Goal: Check status: Check status

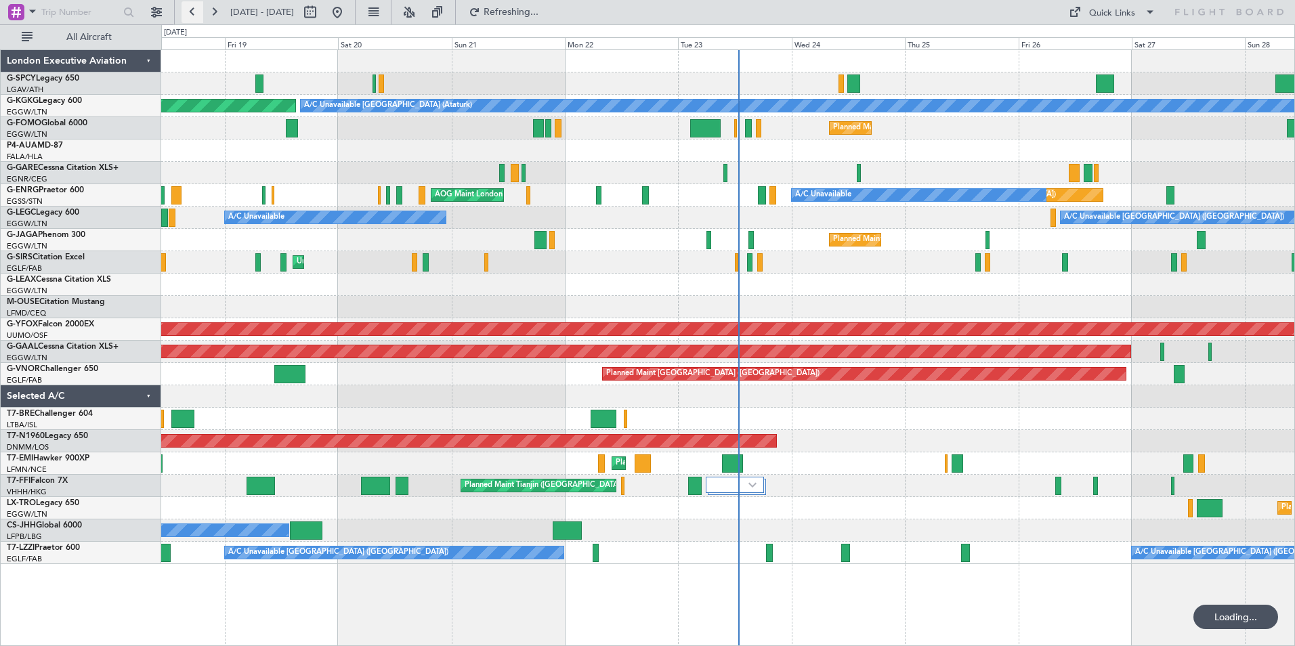
click at [188, 12] on button at bounding box center [193, 12] width 22 height 22
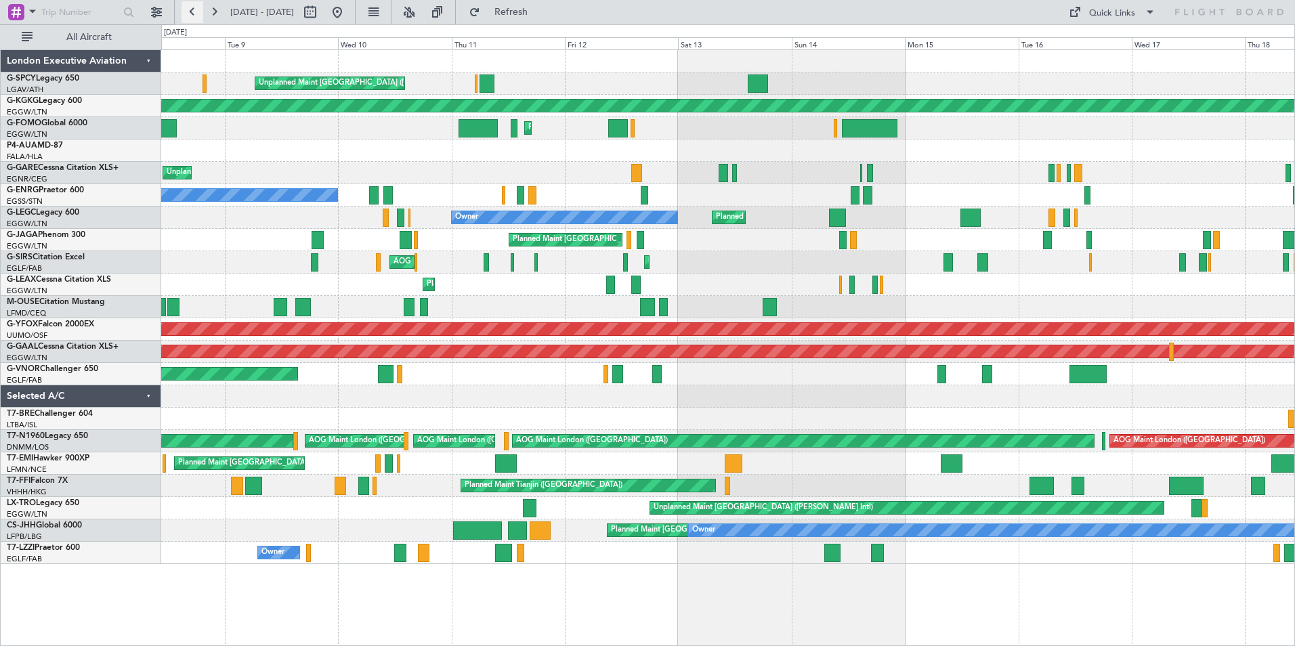
click at [198, 11] on button at bounding box center [193, 12] width 22 height 22
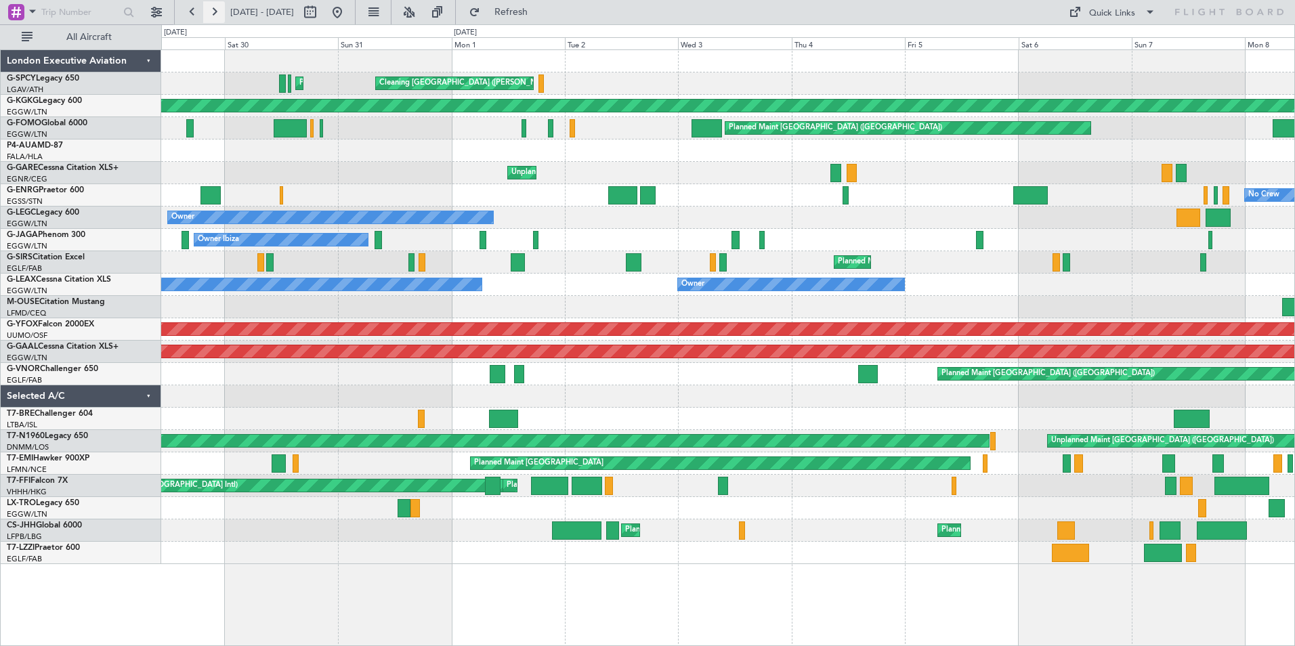
click at [219, 12] on button at bounding box center [214, 12] width 22 height 22
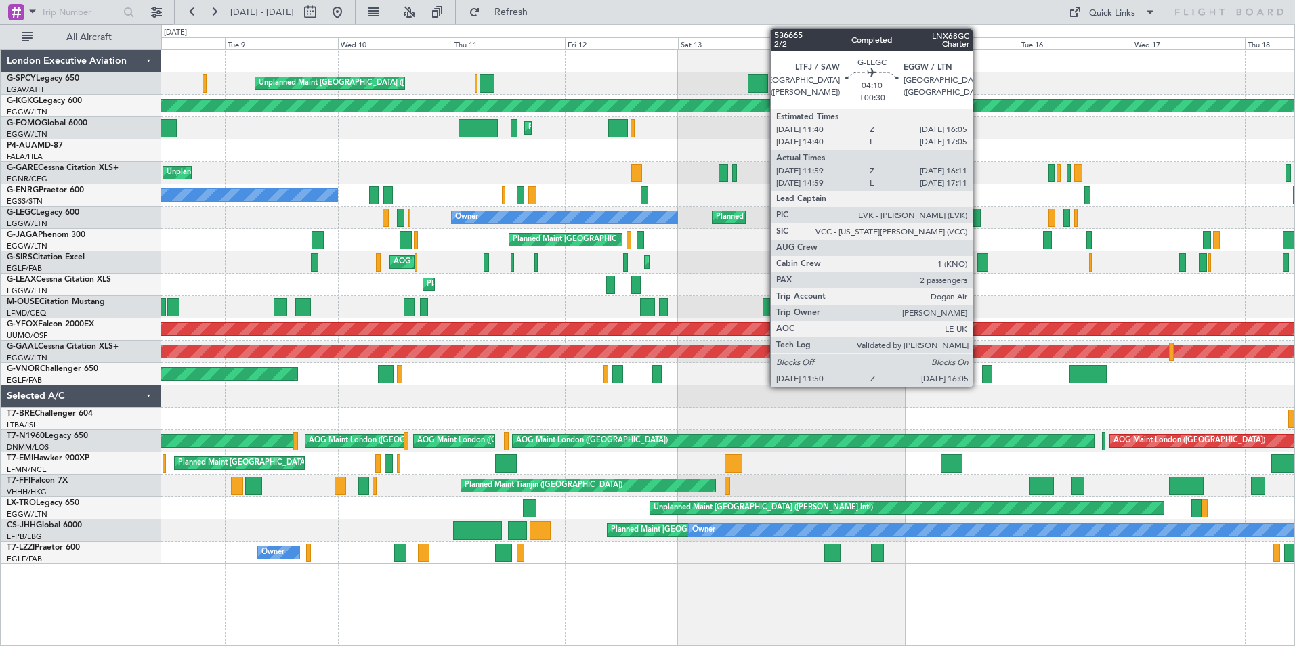
click at [979, 217] on div at bounding box center [971, 218] width 20 height 18
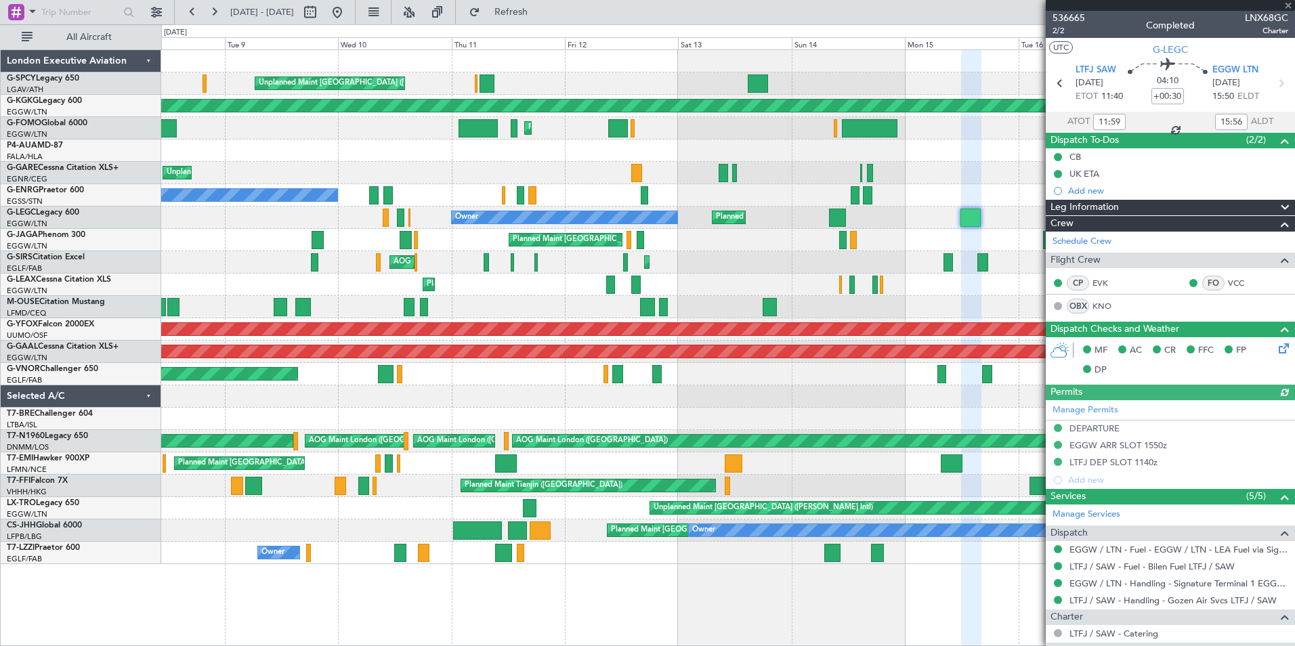
click at [1288, 7] on div at bounding box center [1170, 5] width 249 height 11
click at [1289, 4] on span at bounding box center [1289, 6] width 14 height 12
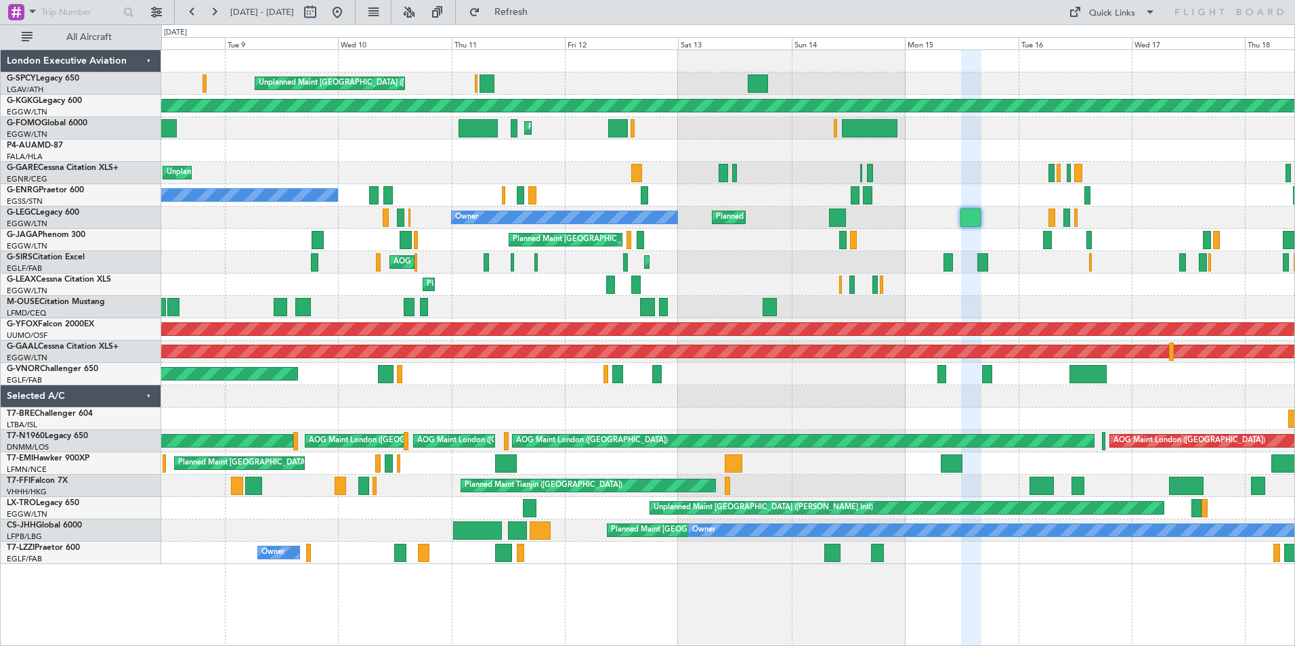
type input "0"
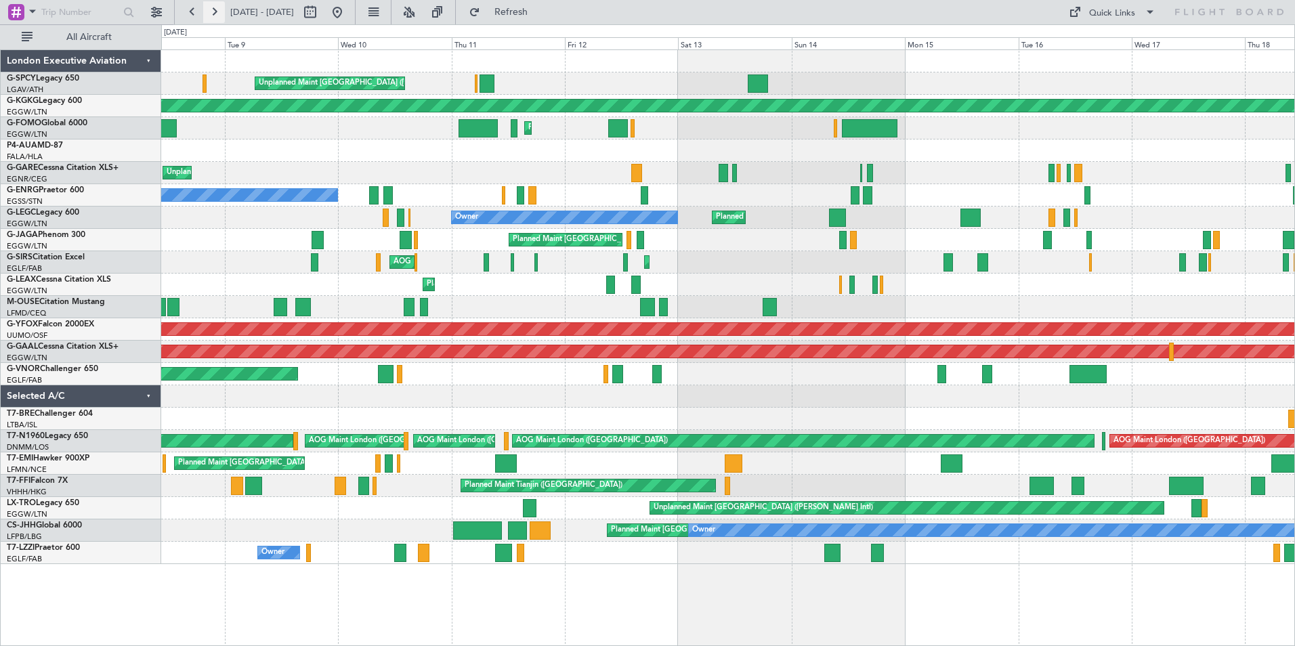
click at [215, 12] on button at bounding box center [214, 12] width 22 height 22
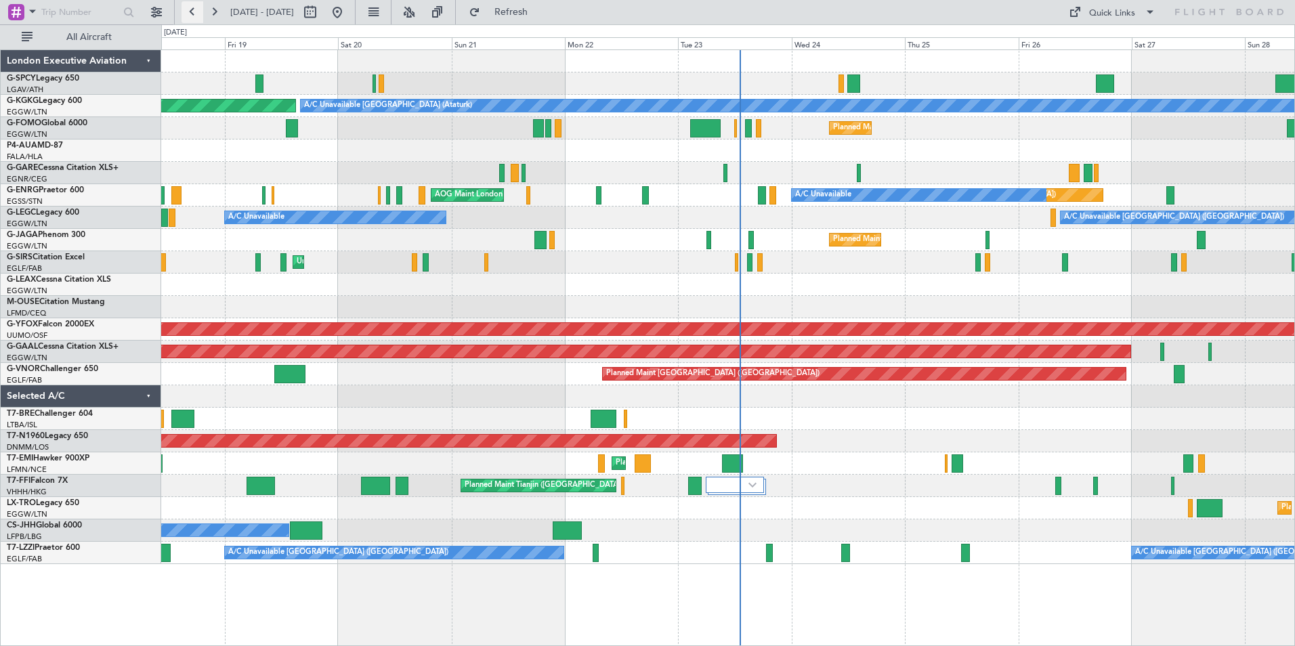
click at [192, 14] on button at bounding box center [193, 12] width 22 height 22
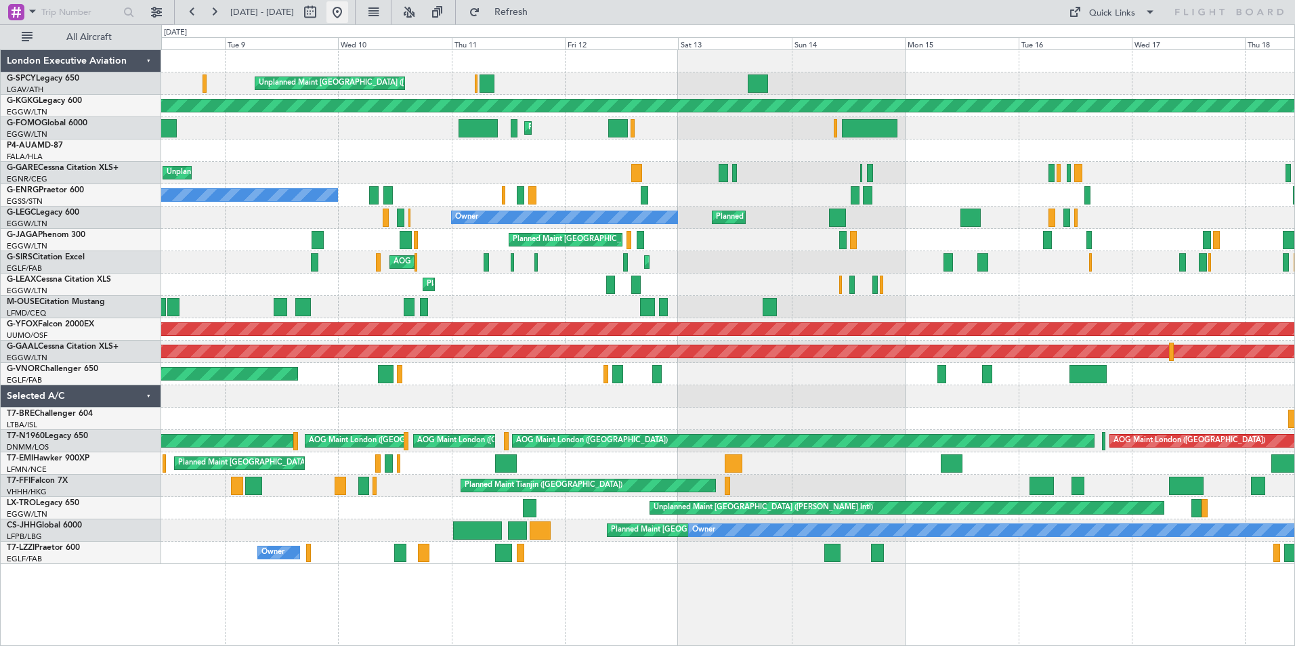
click at [348, 12] on button at bounding box center [337, 12] width 22 height 22
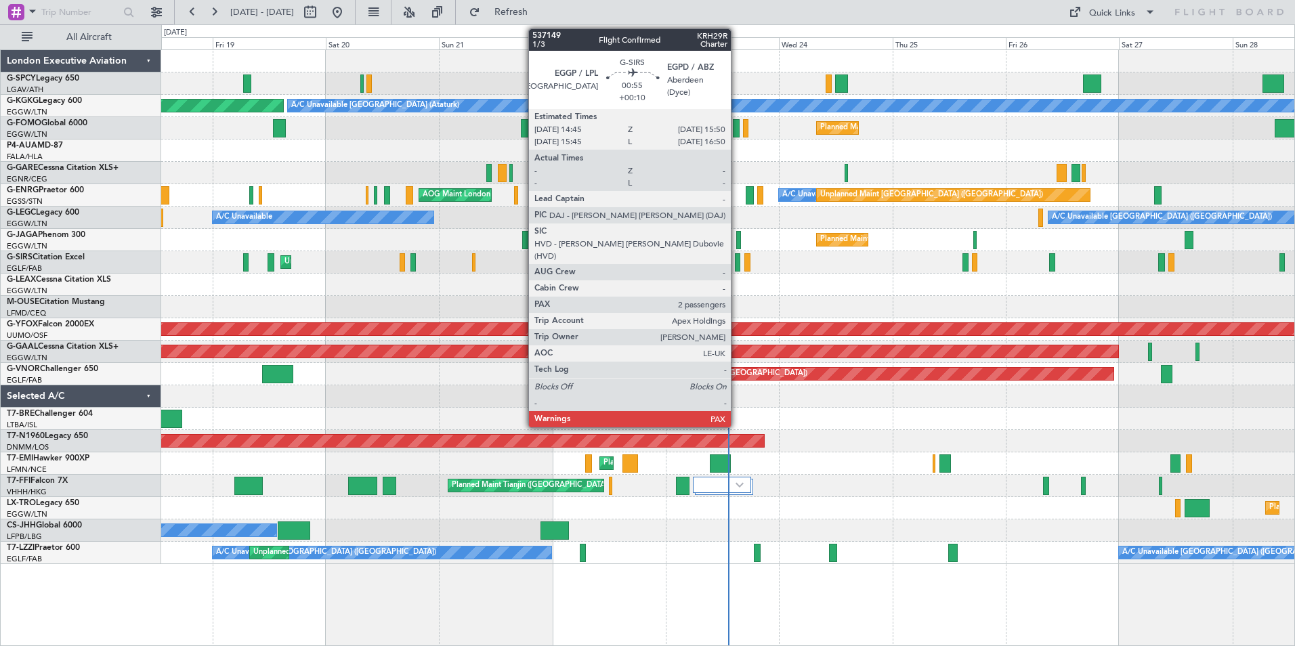
click at [737, 261] on div at bounding box center [737, 262] width 5 height 18
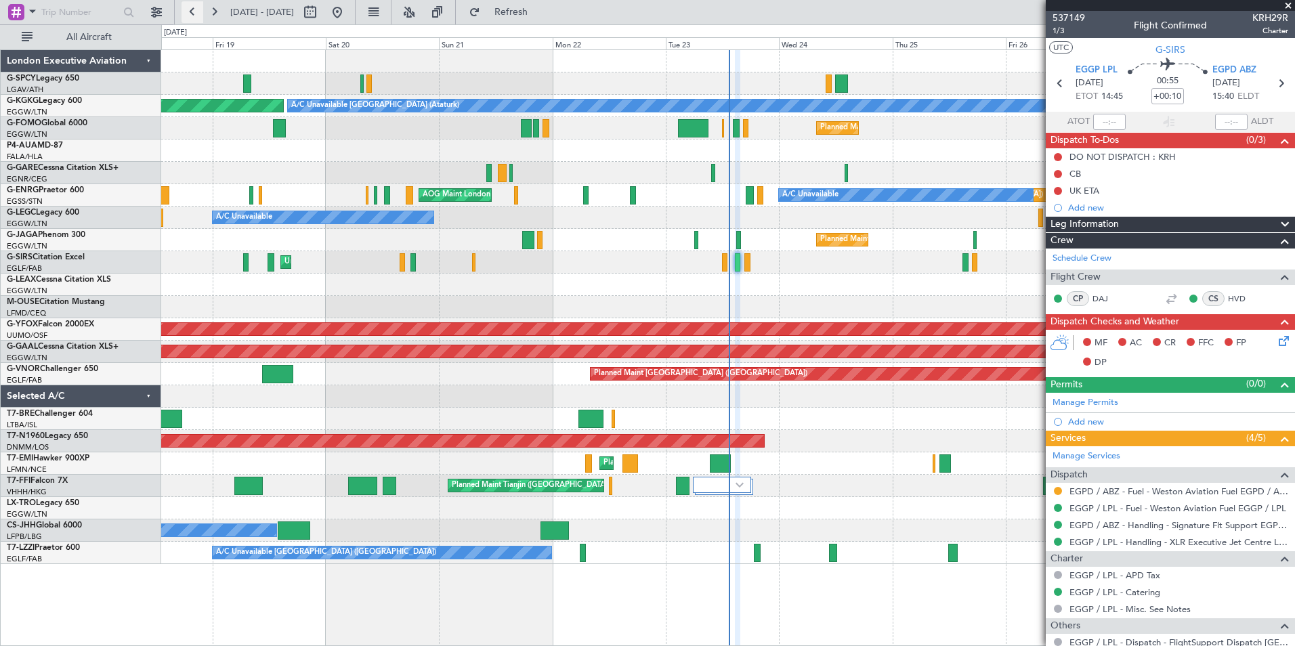
click at [182, 17] on button at bounding box center [193, 12] width 22 height 22
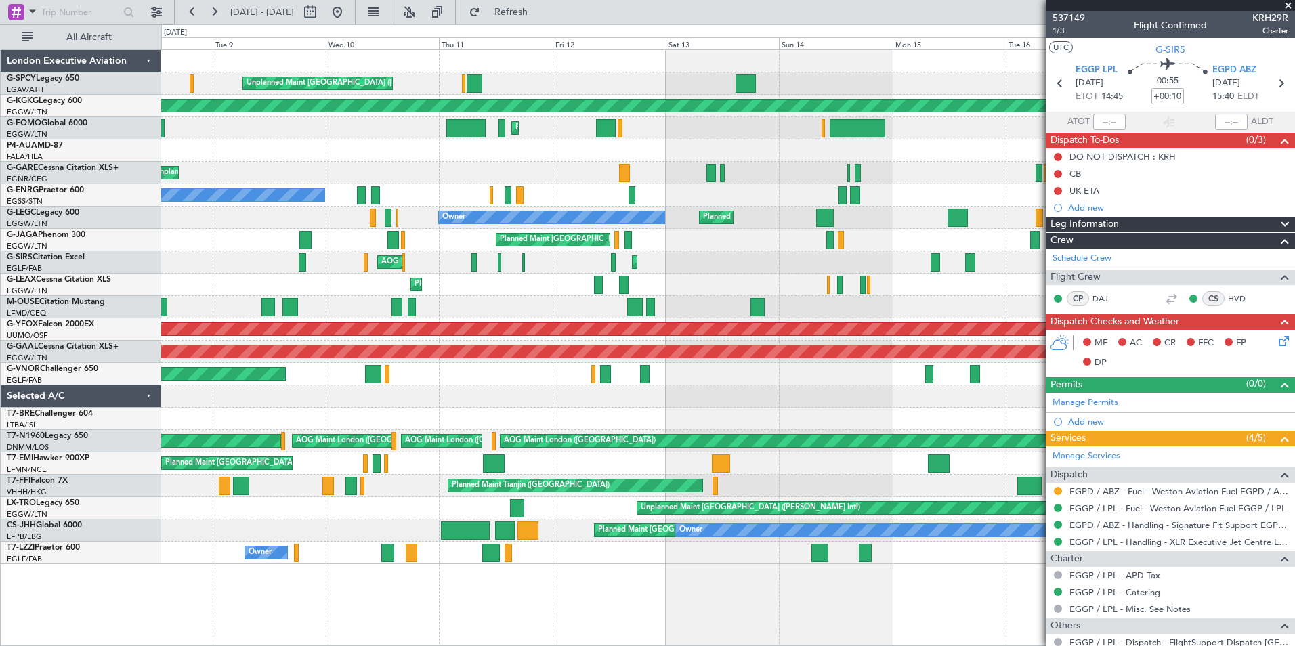
click at [182, 1] on button at bounding box center [193, 12] width 22 height 22
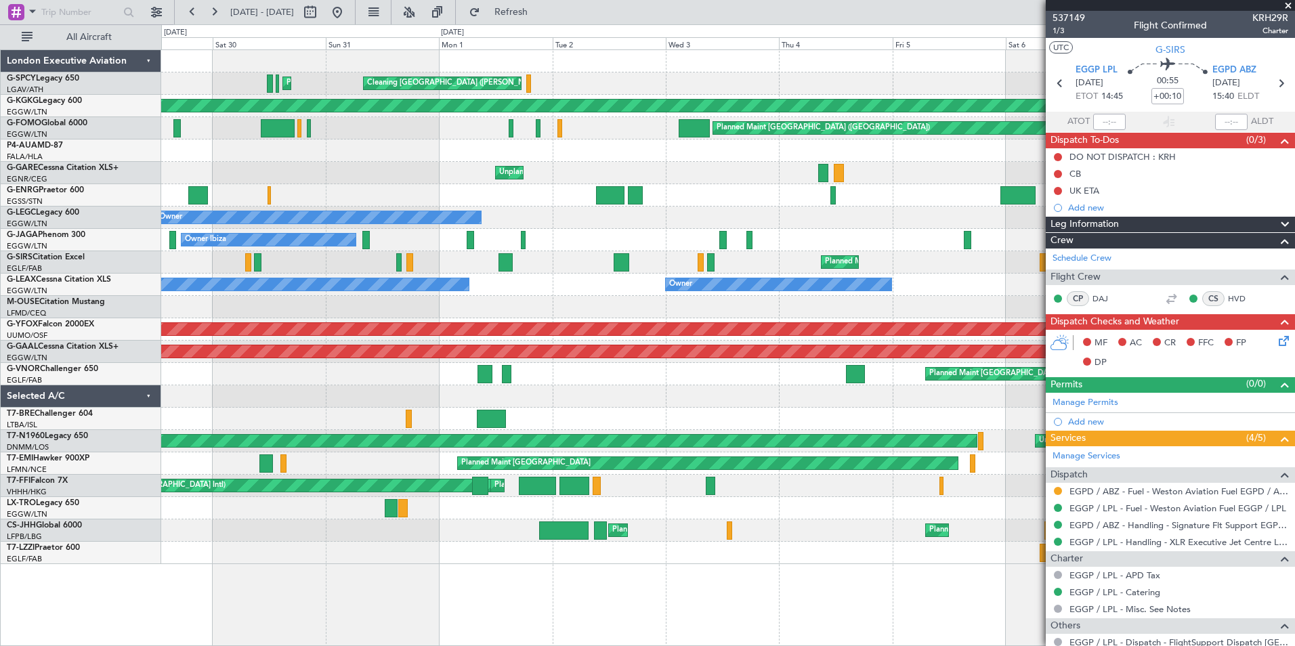
drag, startPoint x: 623, startPoint y: 308, endPoint x: 1284, endPoint y: 7, distance: 726.6
click at [1284, 7] on span at bounding box center [1289, 6] width 14 height 12
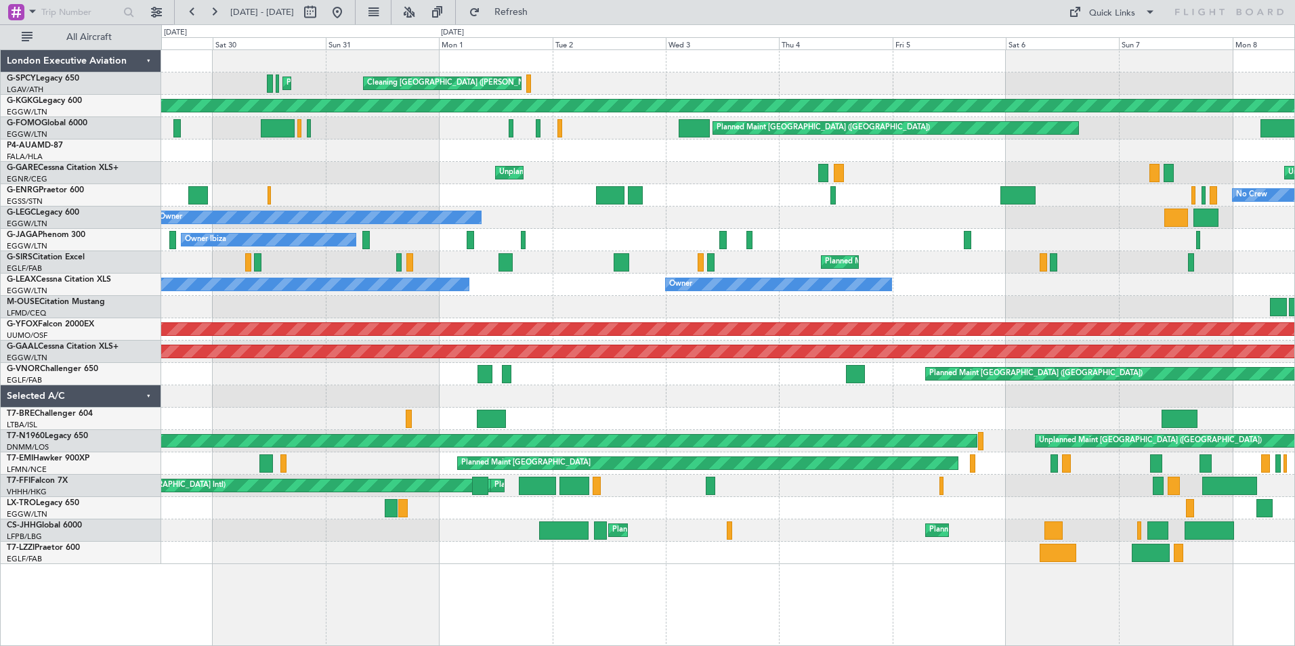
type input "0"
drag, startPoint x: 1007, startPoint y: 514, endPoint x: 1069, endPoint y: 524, distance: 63.0
click at [1209, 532] on div at bounding box center [1209, 531] width 49 height 18
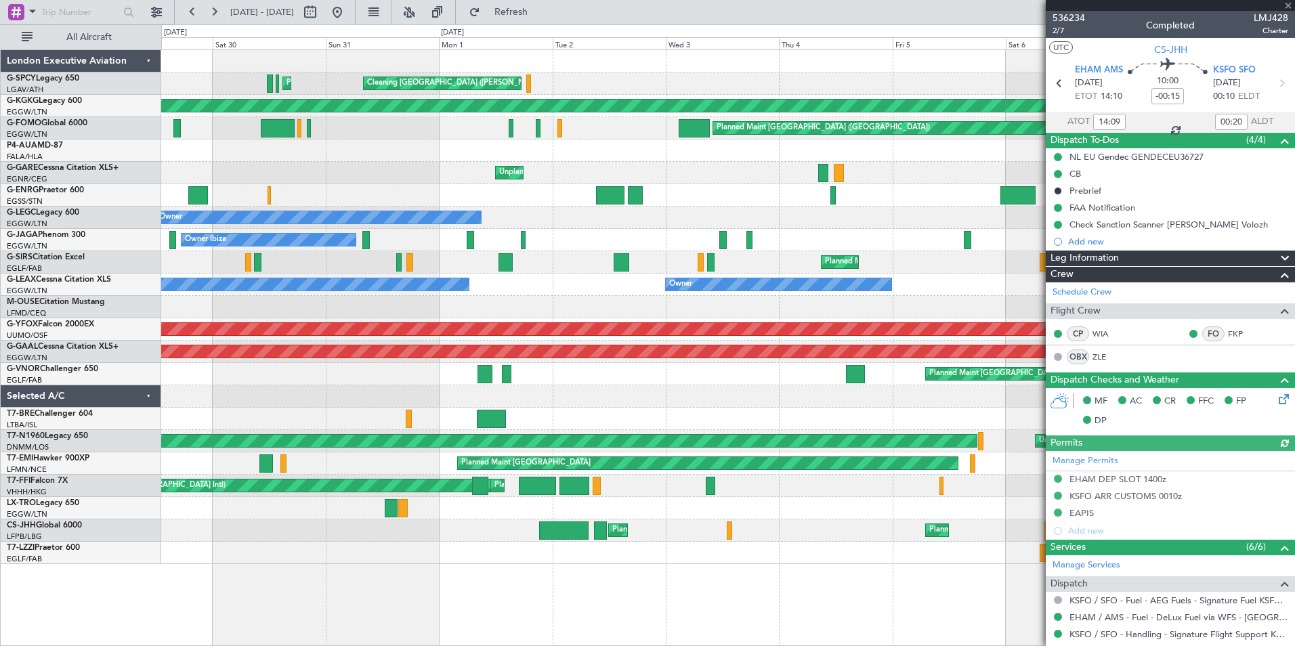
click at [1288, 6] on div at bounding box center [1170, 5] width 249 height 11
click at [1286, 3] on span at bounding box center [1289, 6] width 14 height 12
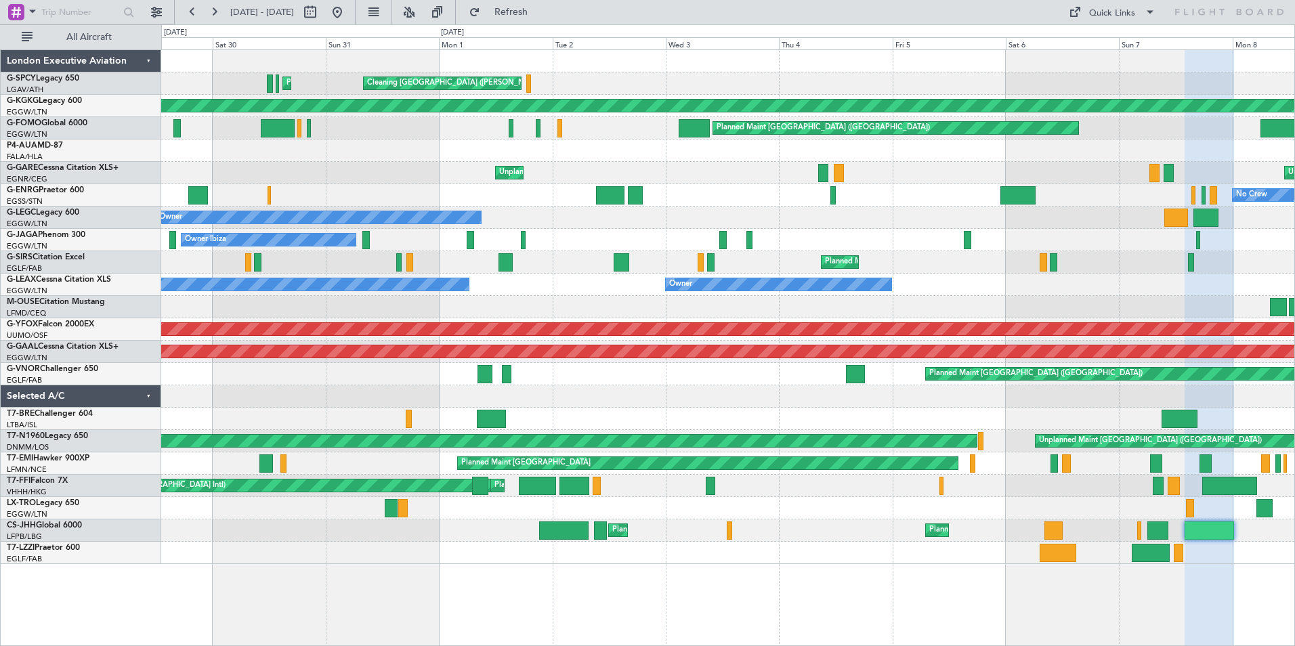
type input "0"
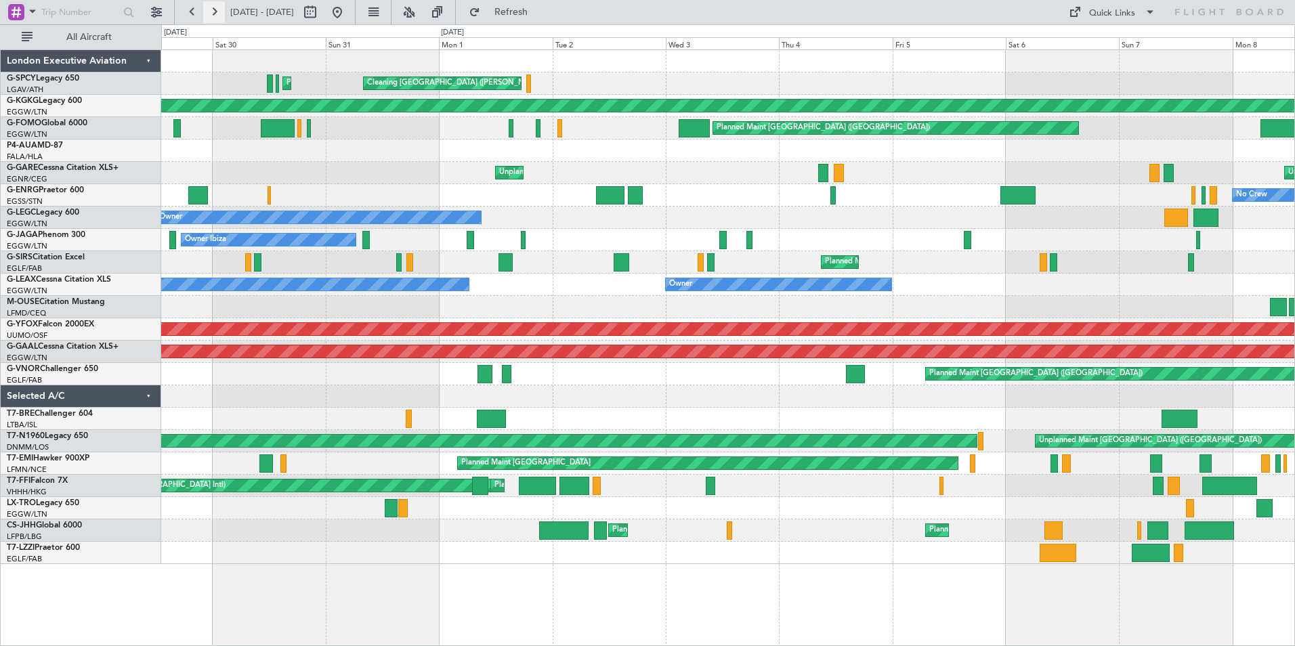
click at [215, 14] on button at bounding box center [214, 12] width 22 height 22
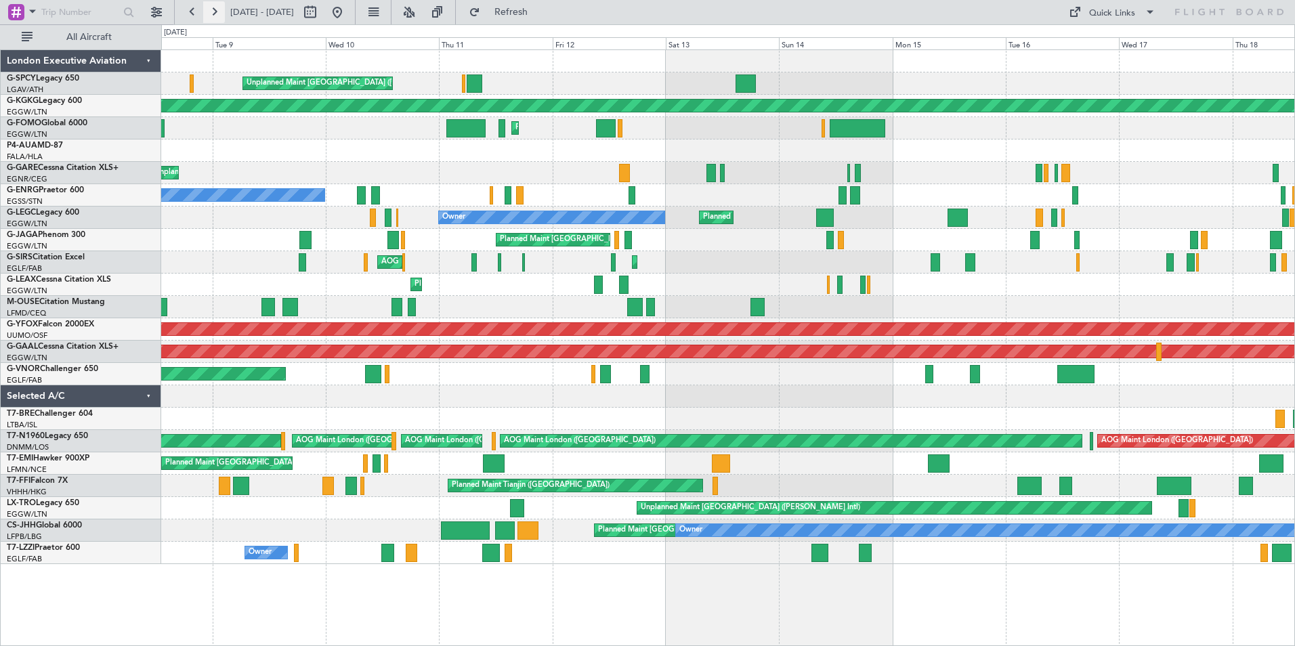
click at [215, 11] on button at bounding box center [214, 12] width 22 height 22
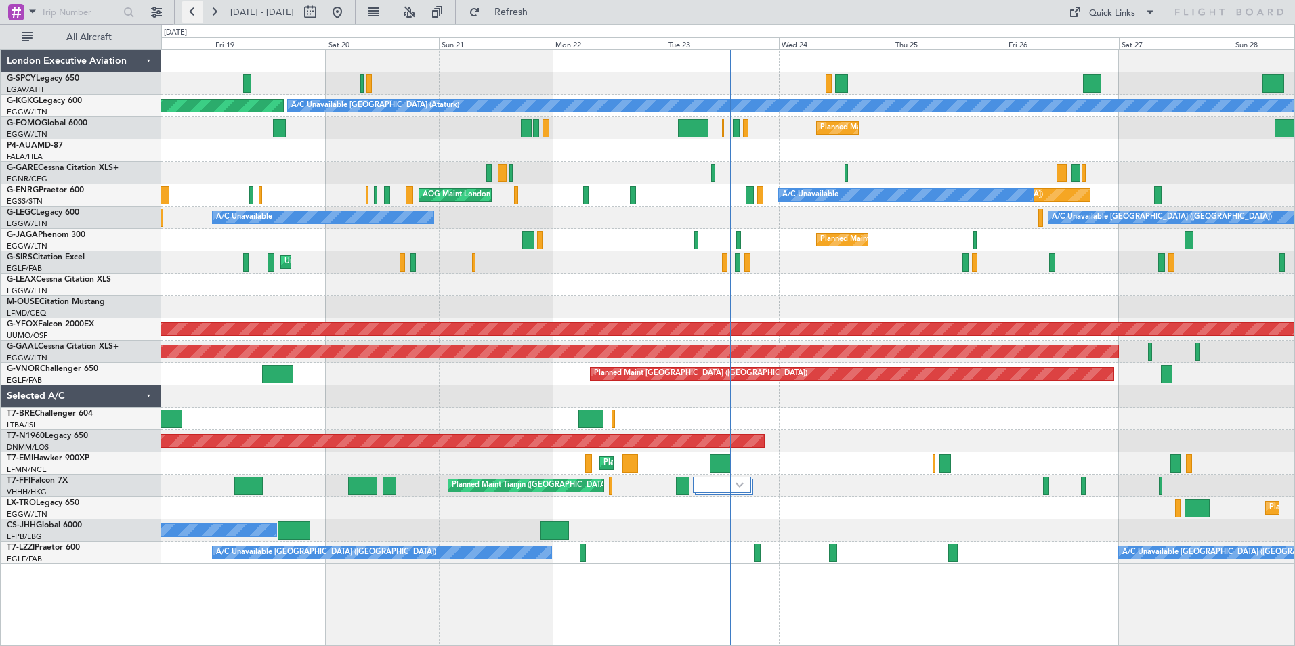
click at [197, 10] on button at bounding box center [193, 12] width 22 height 22
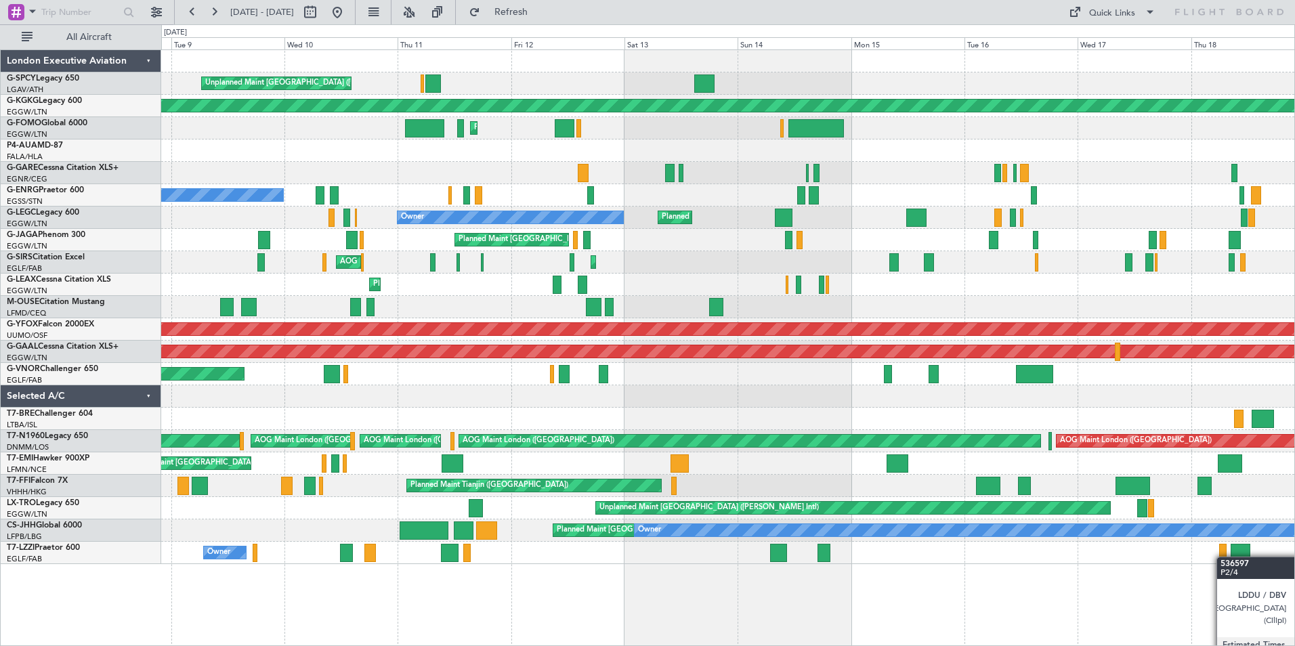
click at [1223, 557] on div at bounding box center [1222, 553] width 7 height 18
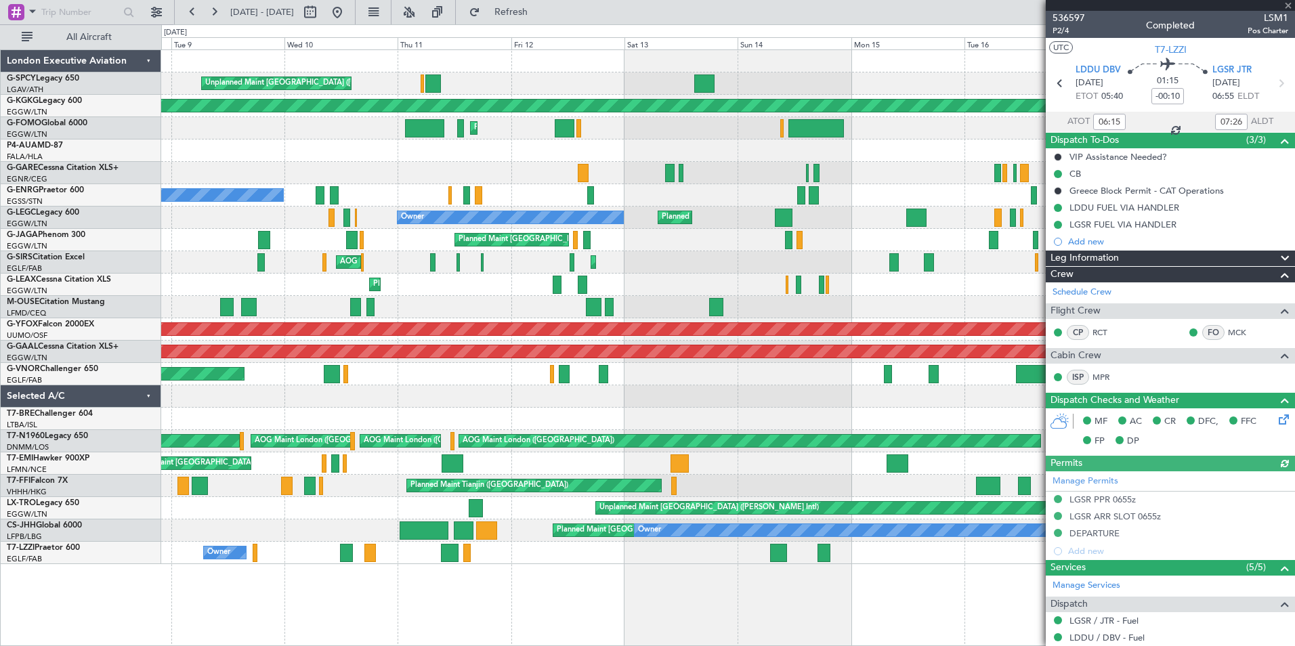
click at [1286, 5] on div at bounding box center [1170, 5] width 249 height 11
click at [1290, 7] on span at bounding box center [1289, 6] width 14 height 12
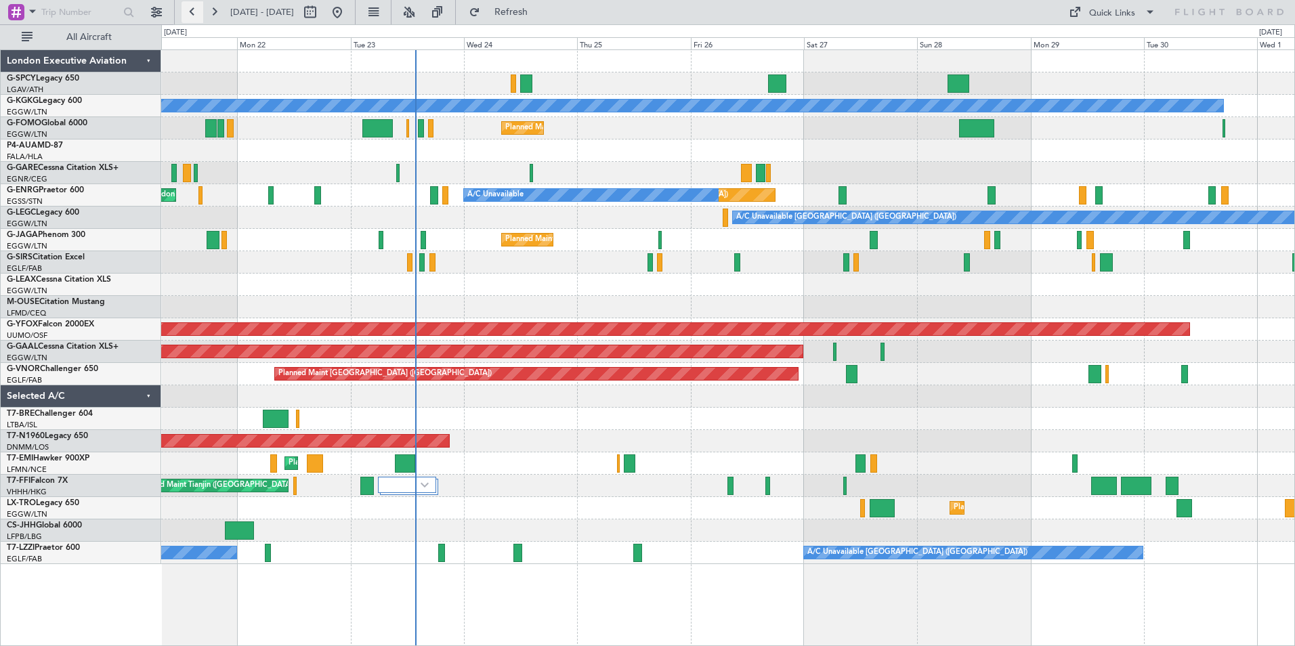
click at [188, 9] on button at bounding box center [193, 12] width 22 height 22
click at [192, 12] on button at bounding box center [193, 12] width 22 height 22
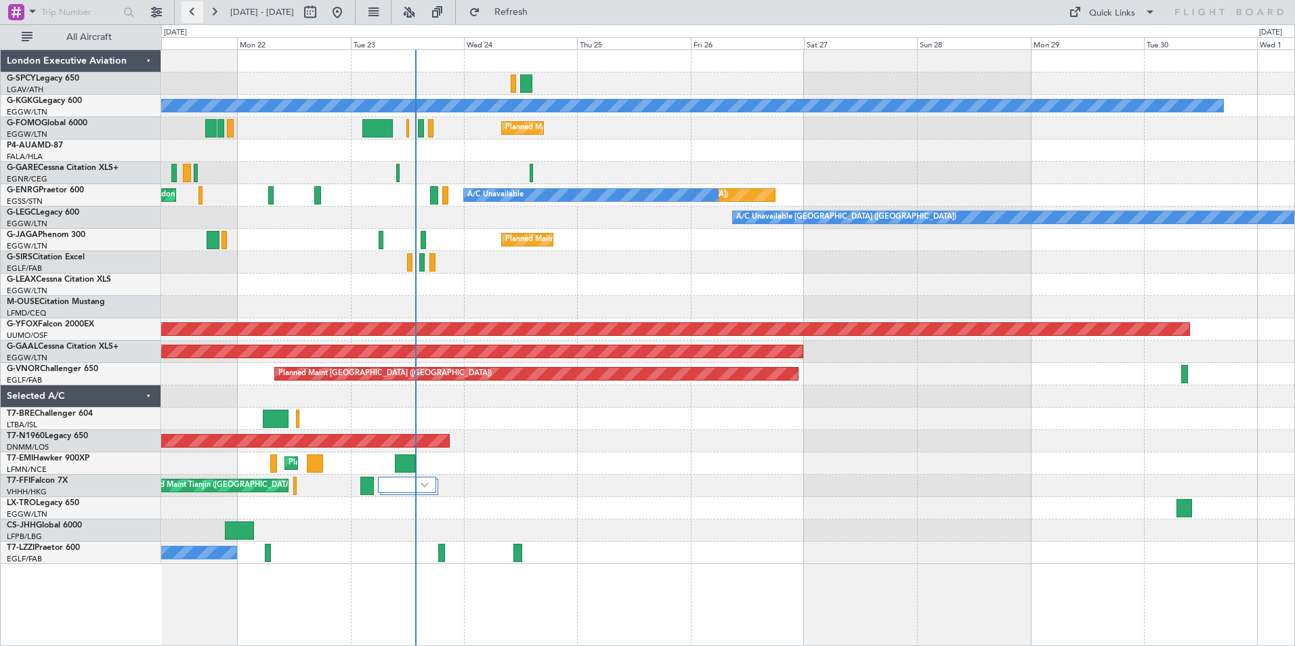
click at [192, 12] on button at bounding box center [193, 12] width 22 height 22
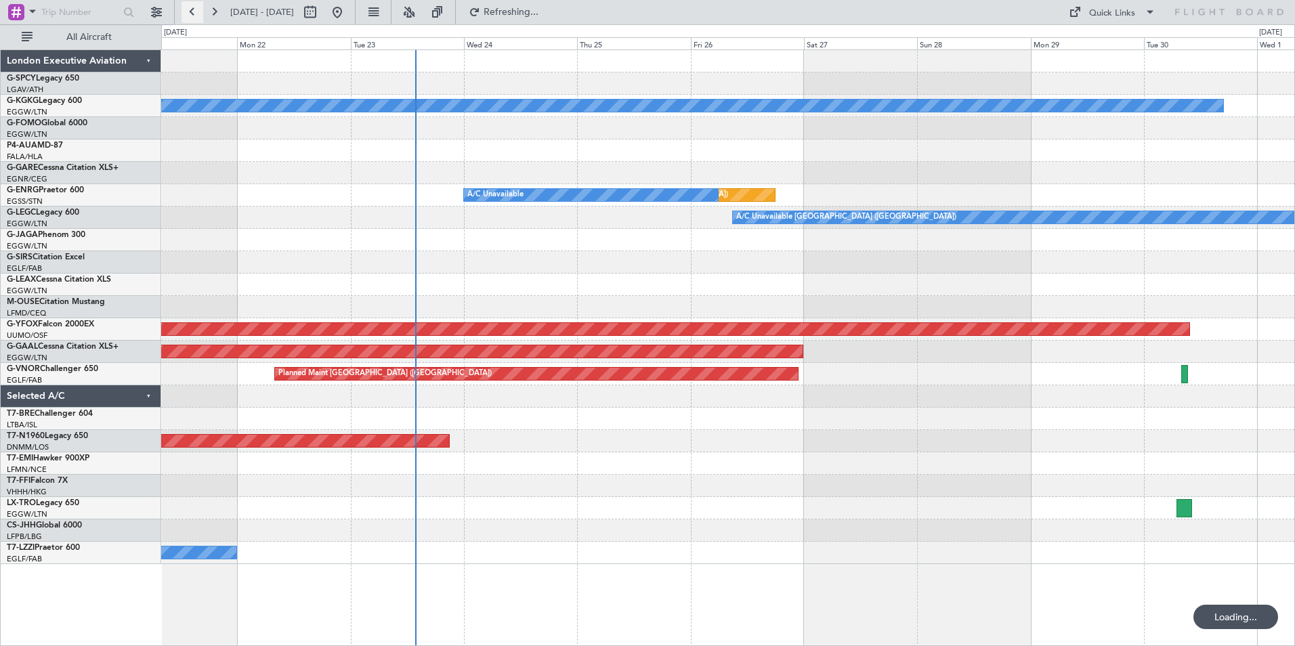
click at [192, 12] on button at bounding box center [193, 12] width 22 height 22
click at [213, 9] on button at bounding box center [214, 12] width 22 height 22
click at [348, 12] on button at bounding box center [337, 12] width 22 height 22
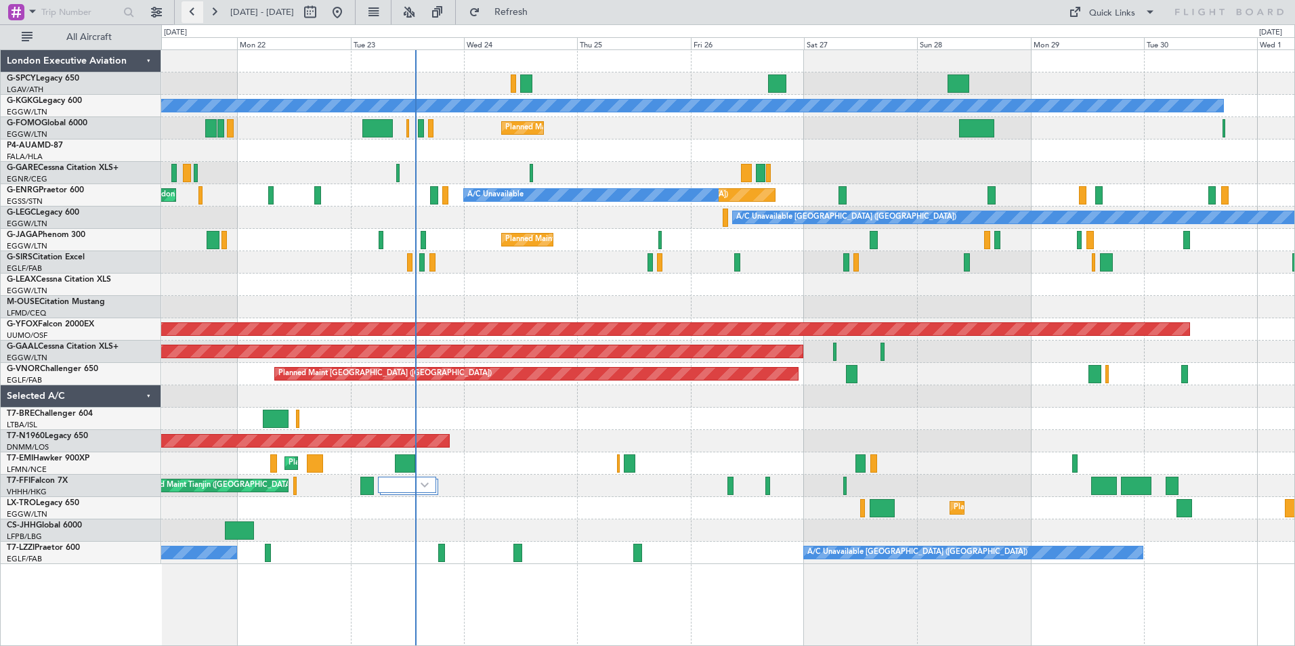
click at [194, 9] on button at bounding box center [193, 12] width 22 height 22
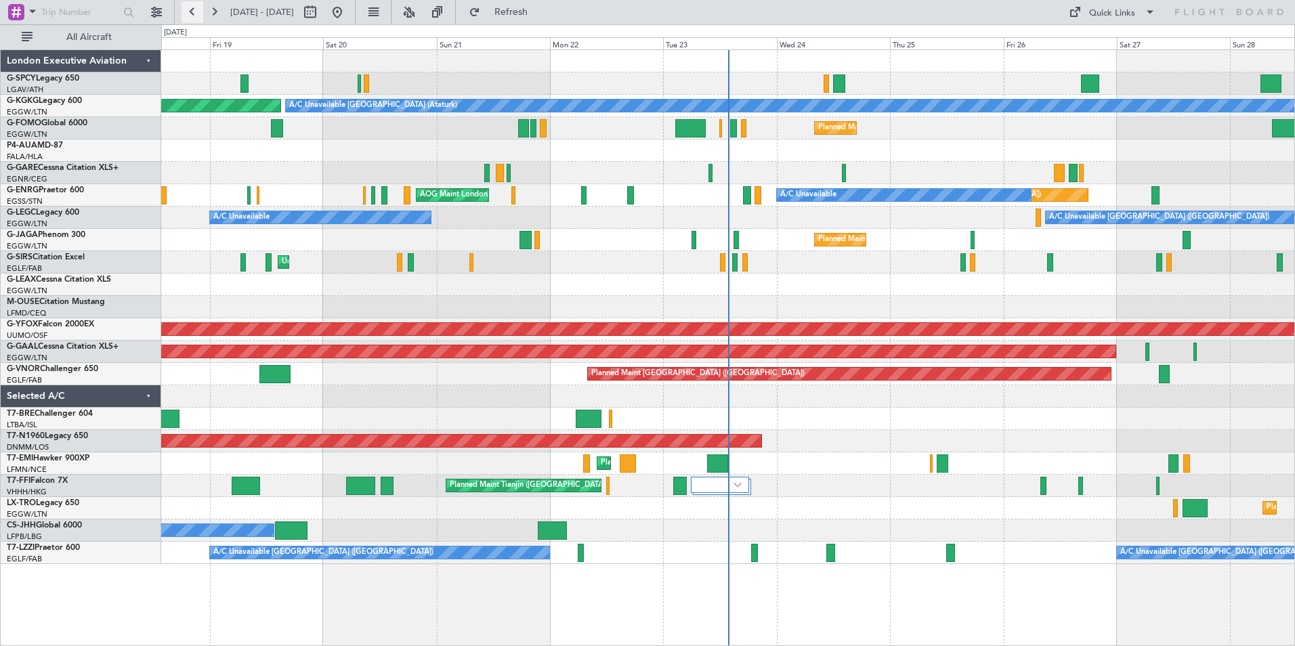
click at [192, 13] on button at bounding box center [193, 12] width 22 height 22
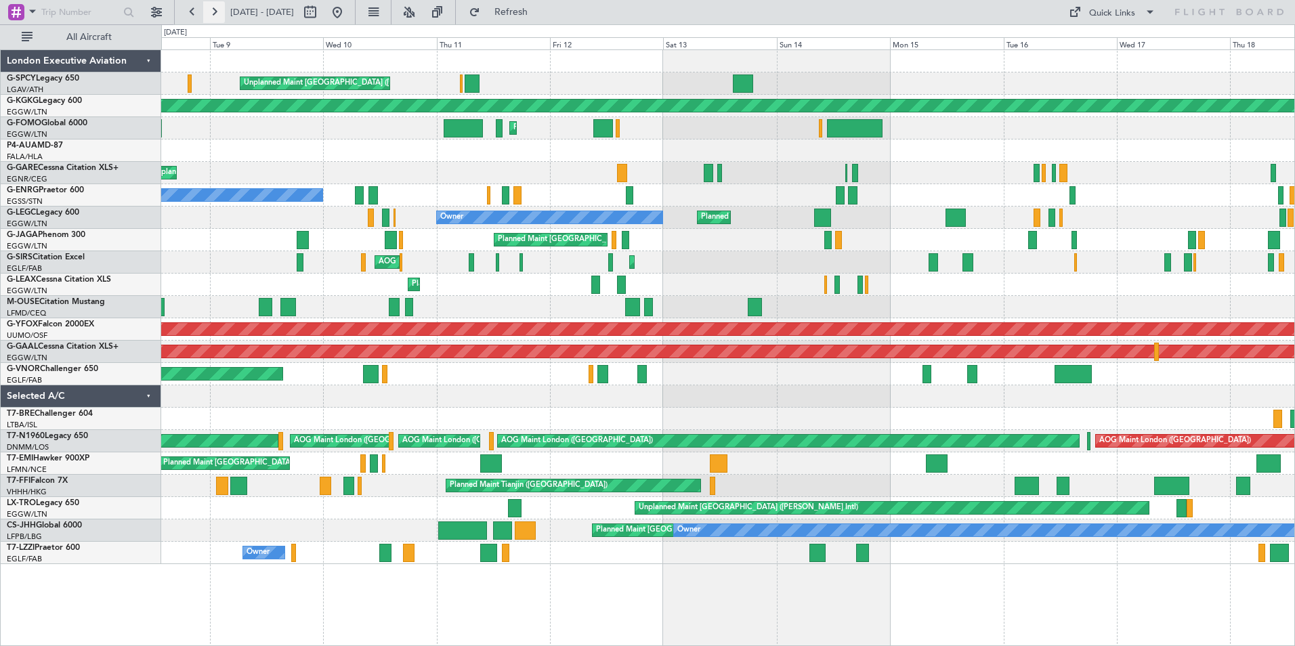
click at [213, 15] on button at bounding box center [214, 12] width 22 height 22
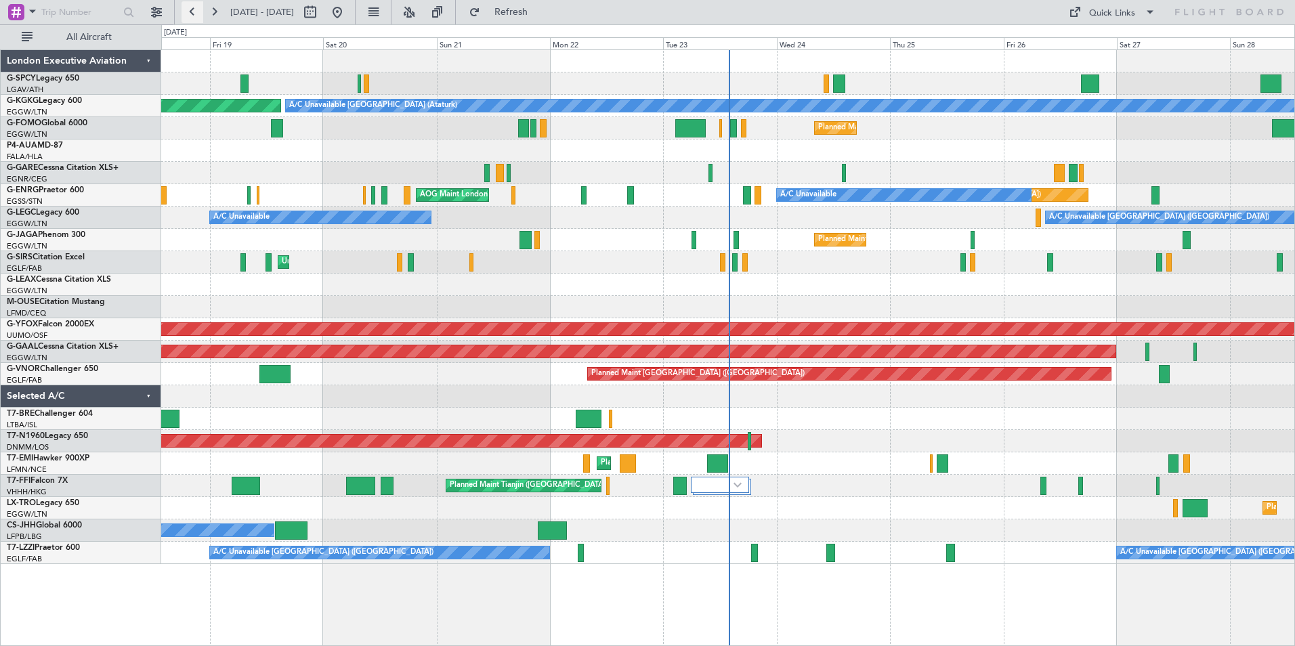
click at [186, 10] on button at bounding box center [193, 12] width 22 height 22
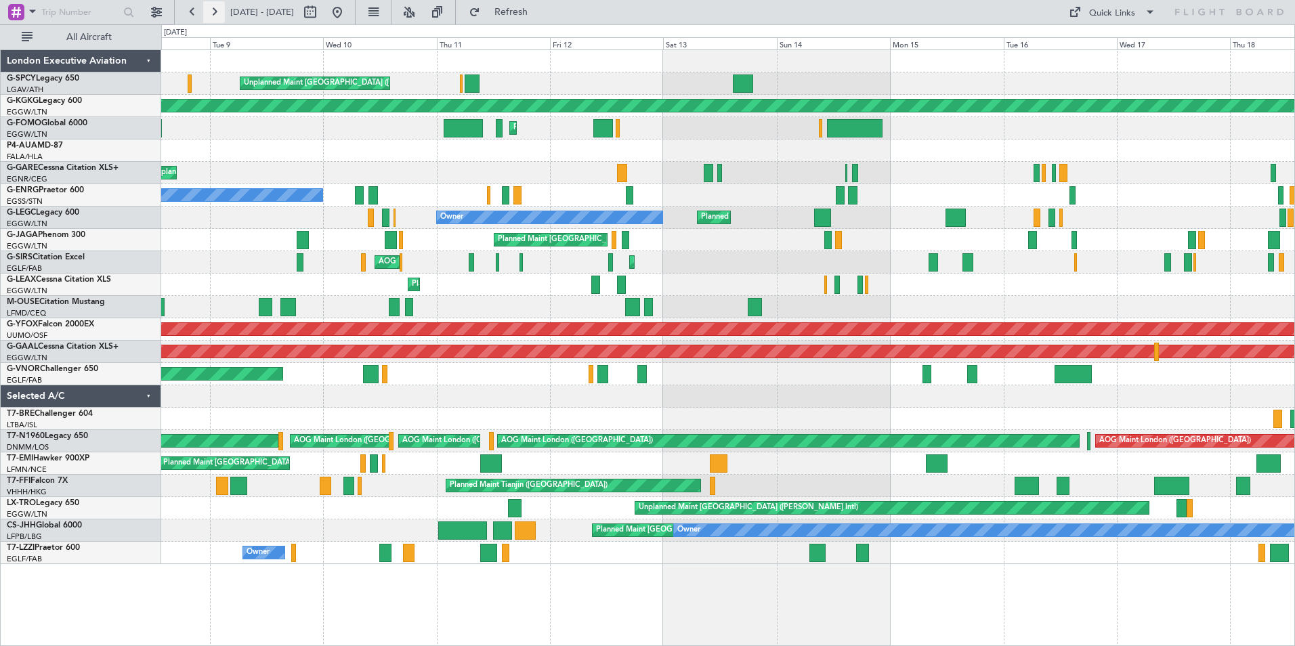
click at [215, 12] on button at bounding box center [214, 12] width 22 height 22
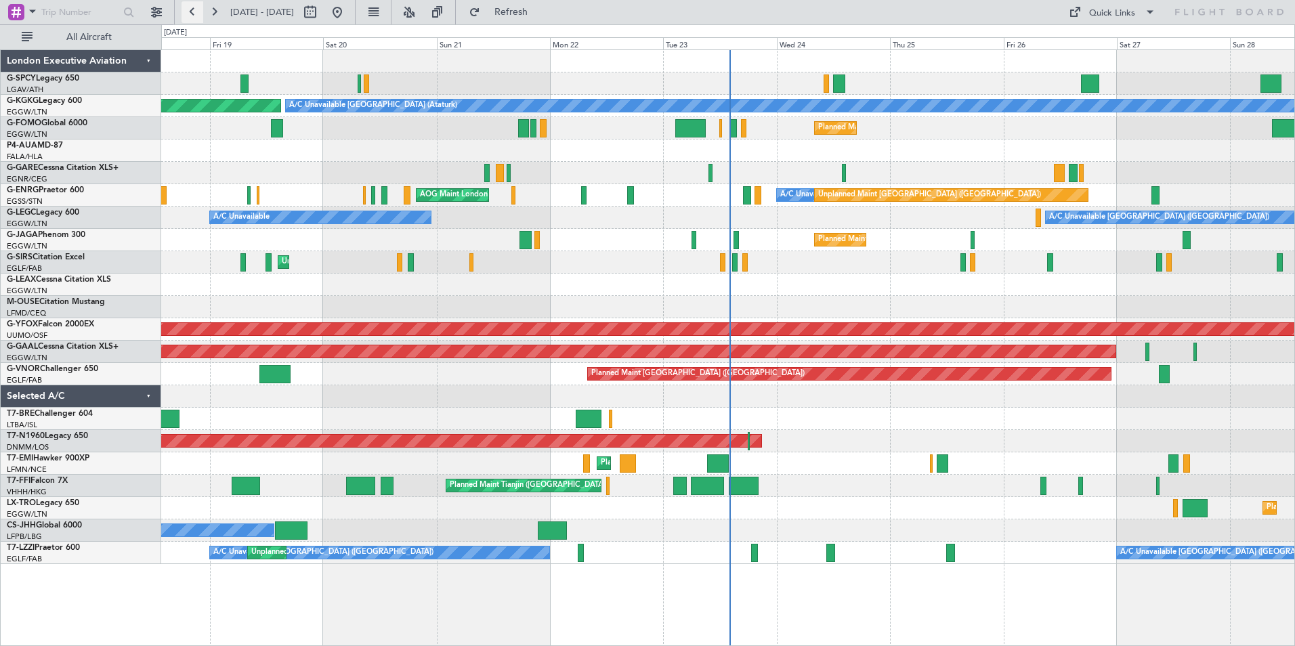
click at [194, 15] on button at bounding box center [193, 12] width 22 height 22
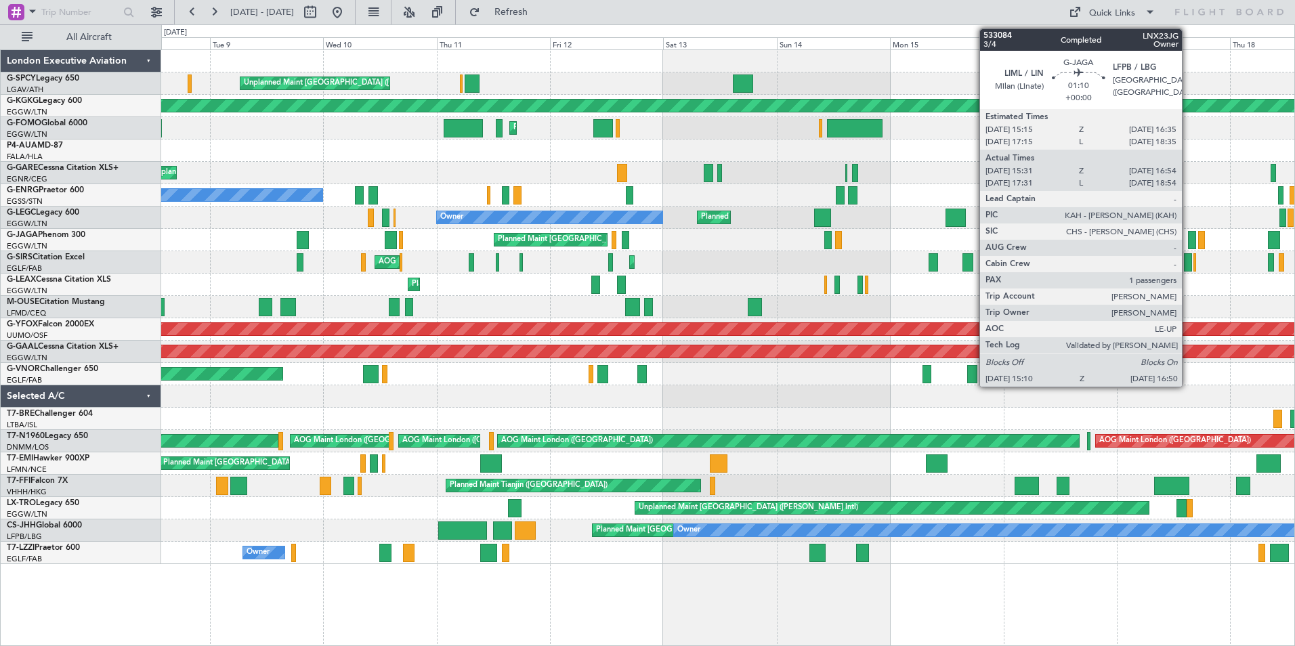
click at [1188, 240] on div at bounding box center [1192, 240] width 8 height 18
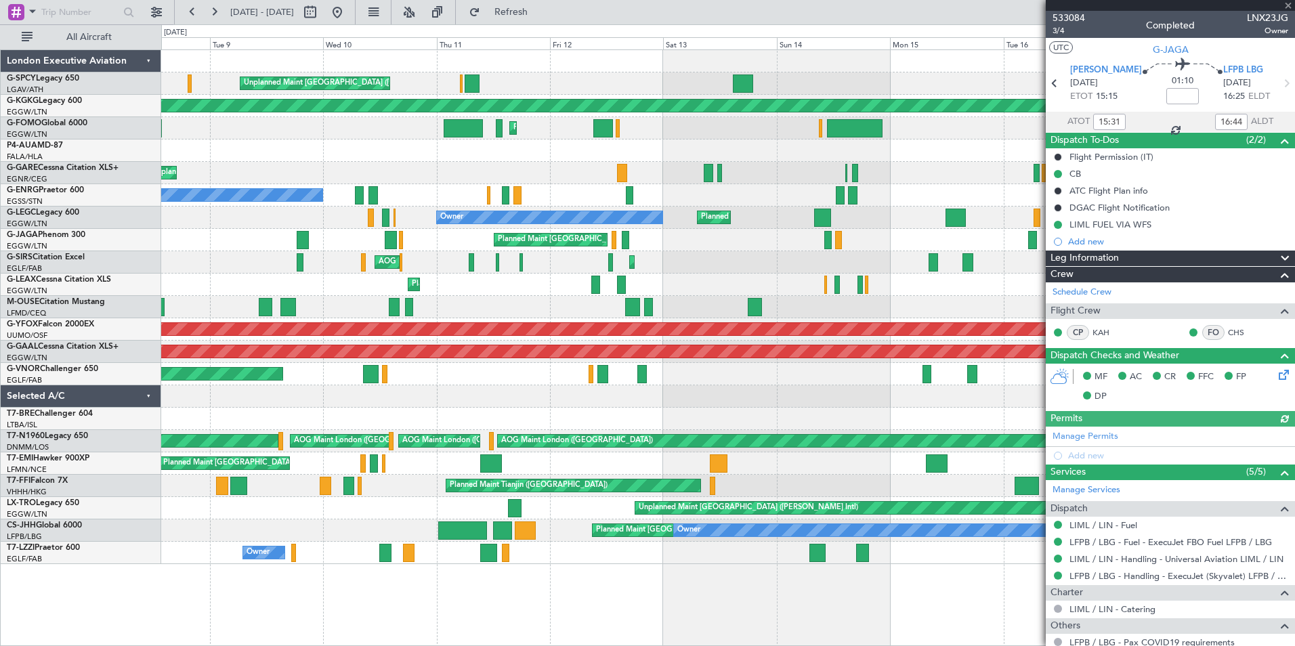
click at [1285, 4] on div at bounding box center [1170, 5] width 249 height 11
click at [1290, 3] on span at bounding box center [1289, 6] width 14 height 12
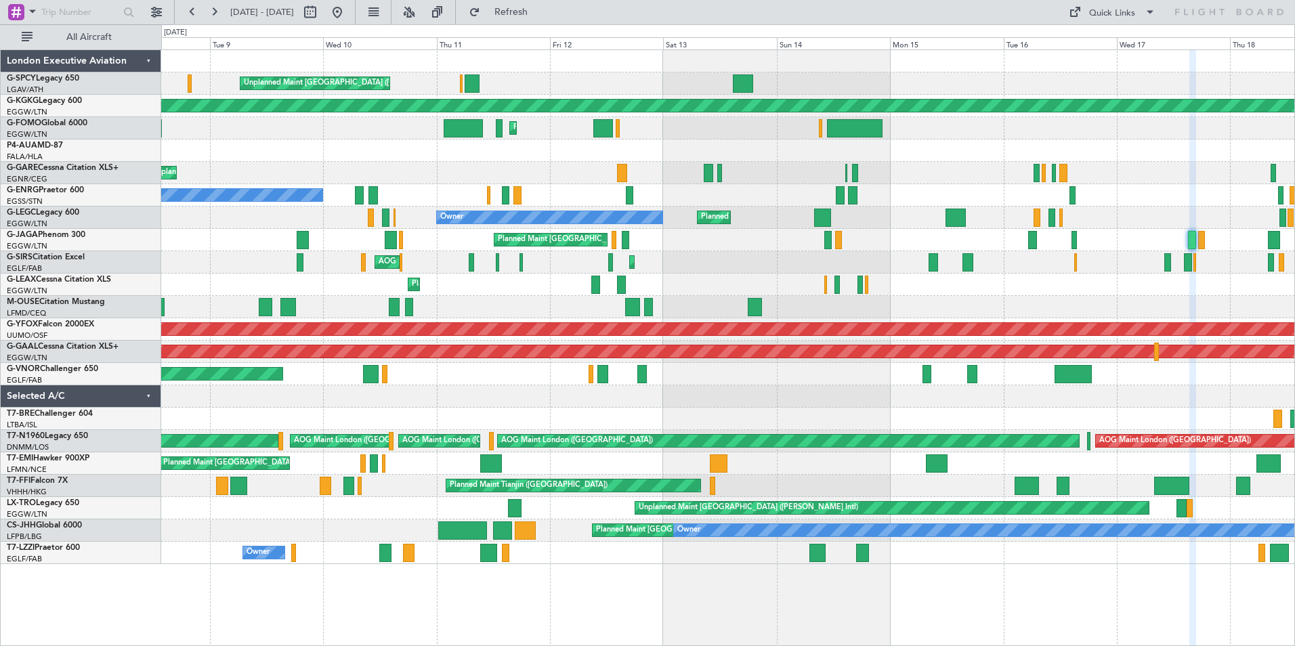
type input "0"
click at [215, 18] on button at bounding box center [214, 12] width 22 height 22
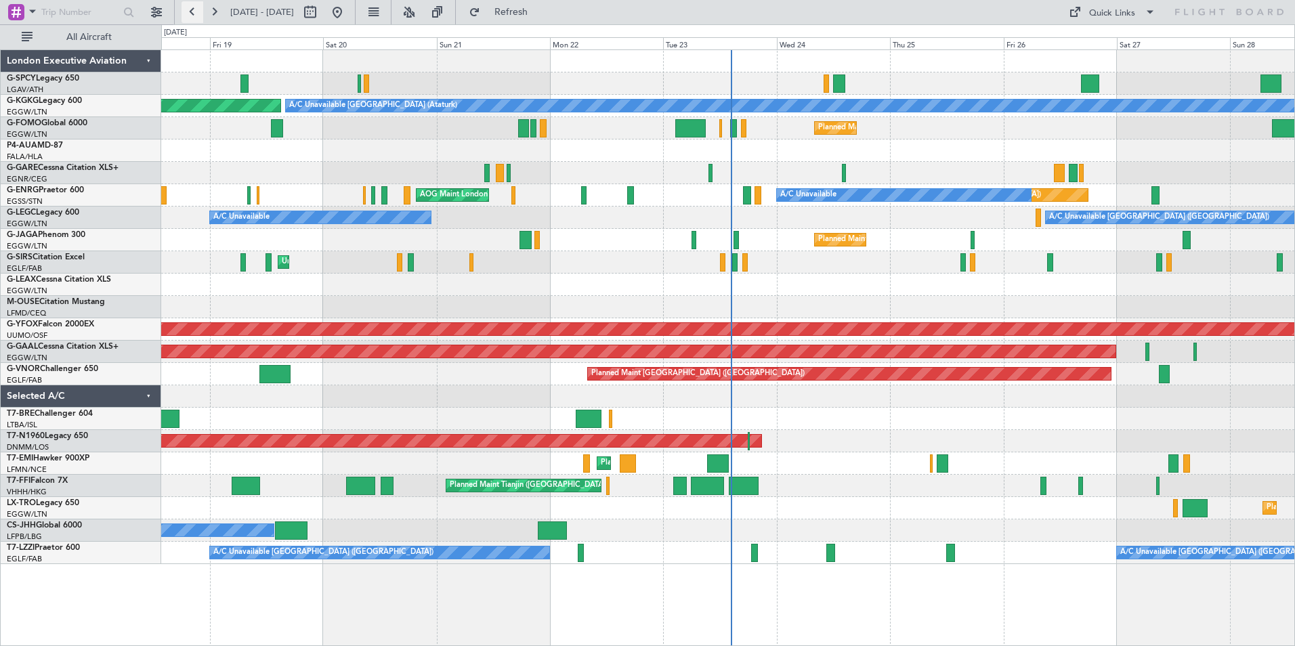
click at [191, 10] on button at bounding box center [193, 12] width 22 height 22
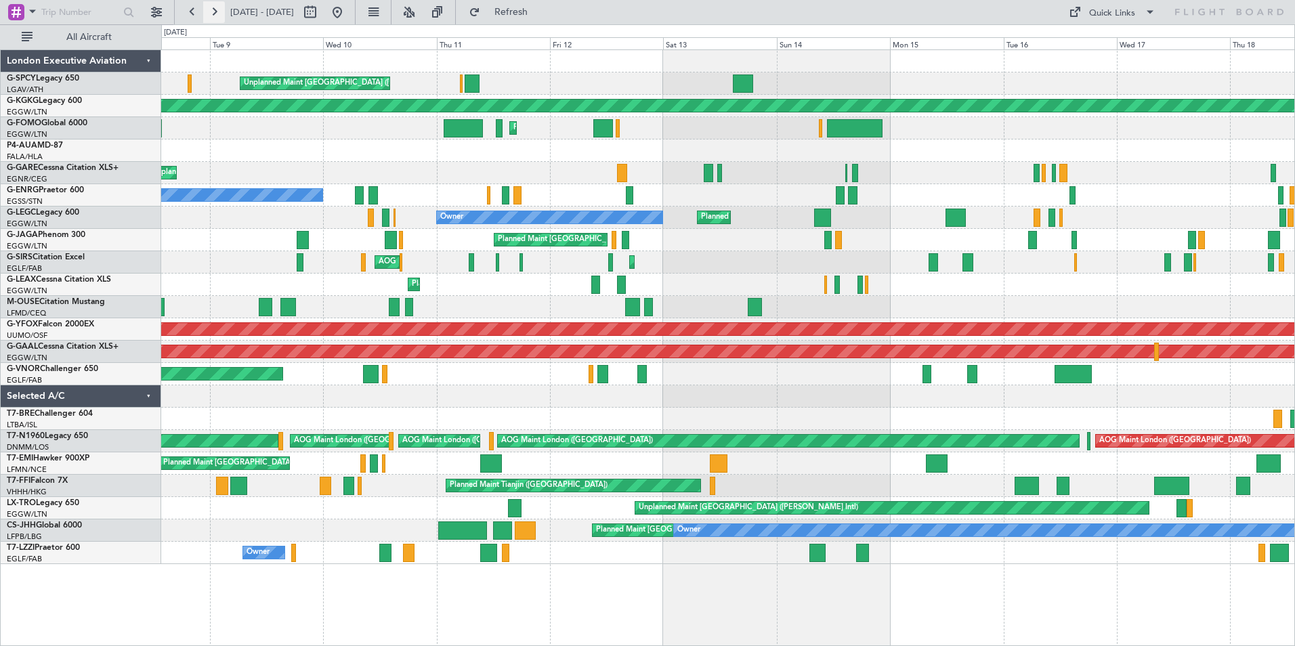
click at [213, 19] on button at bounding box center [214, 12] width 22 height 22
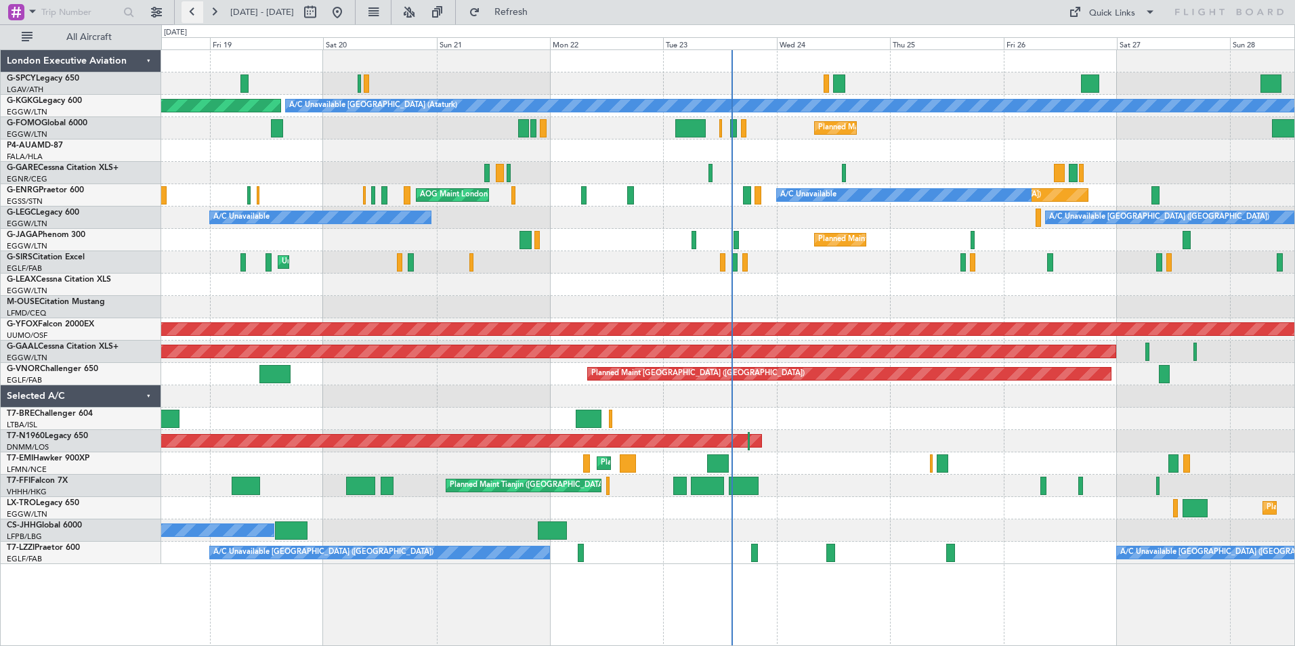
click at [194, 13] on button at bounding box center [193, 12] width 22 height 22
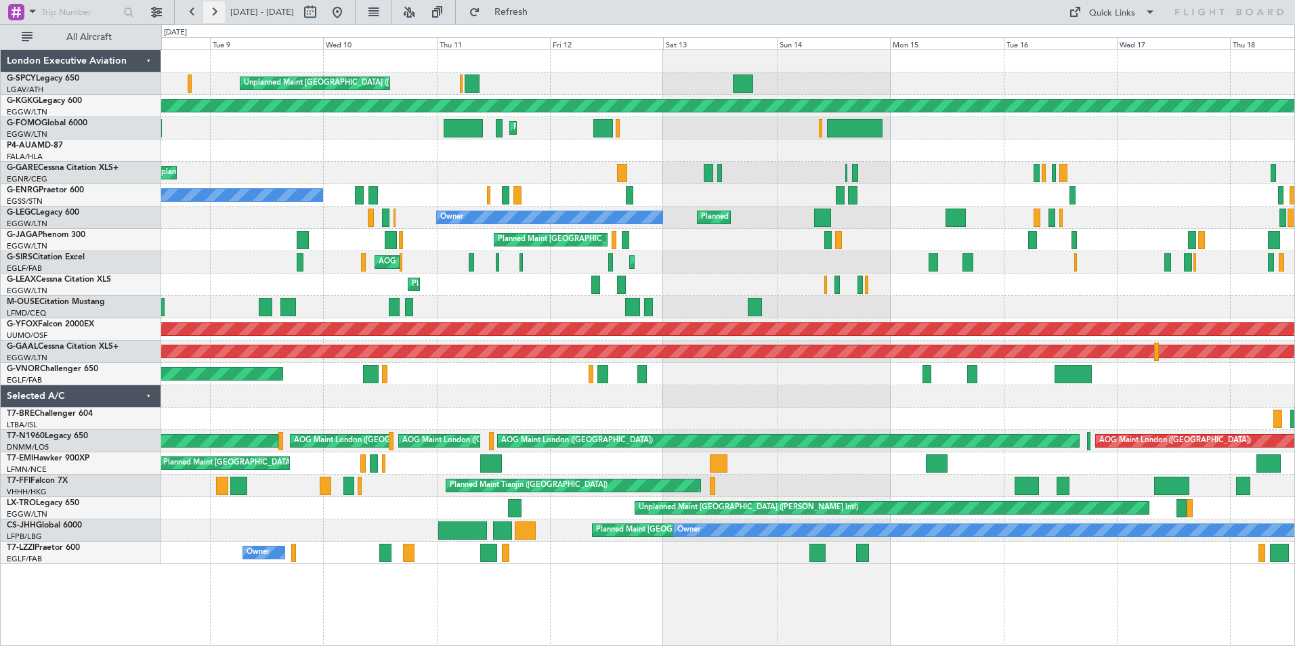
click at [212, 16] on button at bounding box center [214, 12] width 22 height 22
